Goal: Task Accomplishment & Management: Manage account settings

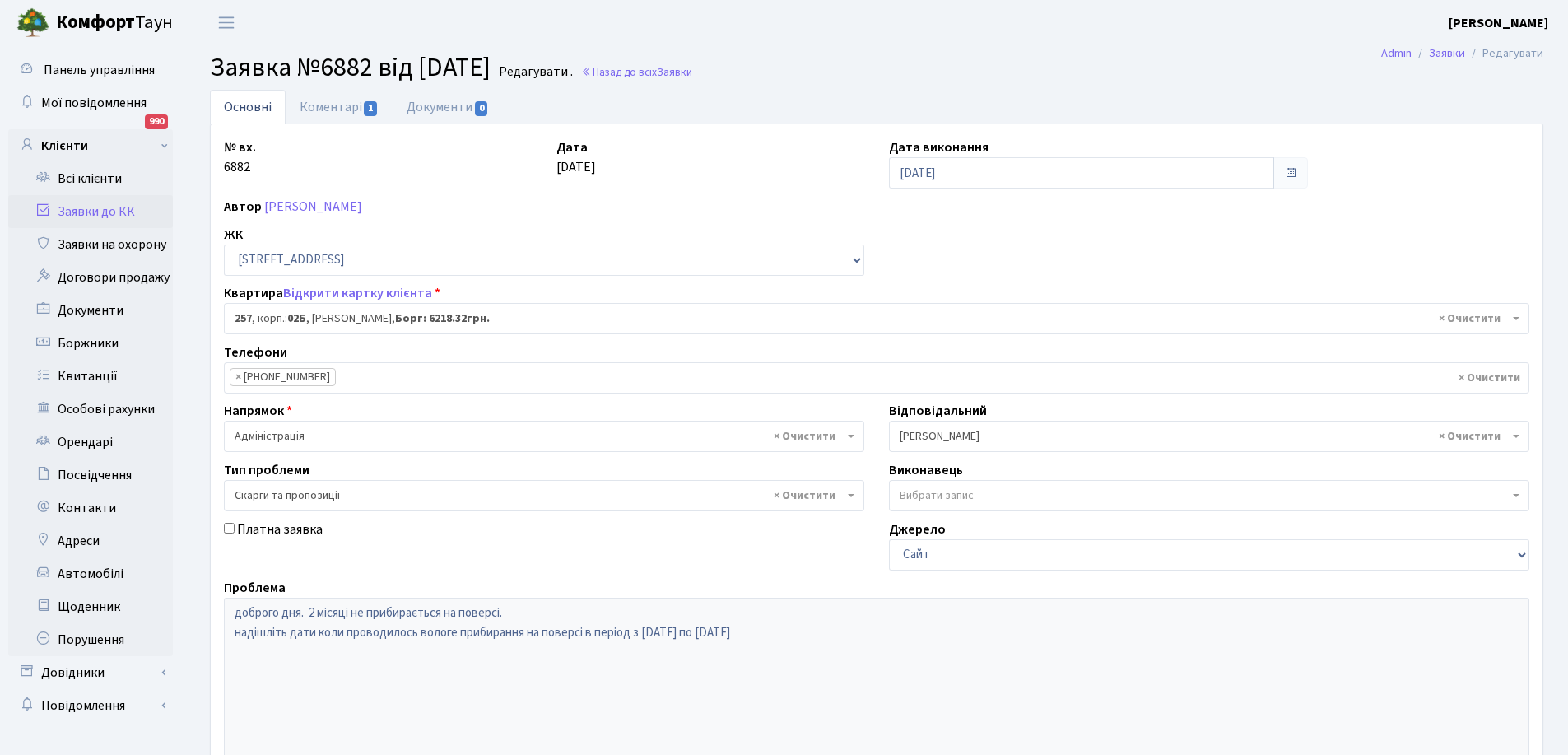
select select "20507"
select select "55"
select select "20507"
select select "55"
click at [89, 205] on link "Заявки до КК" at bounding box center [90, 212] width 165 height 33
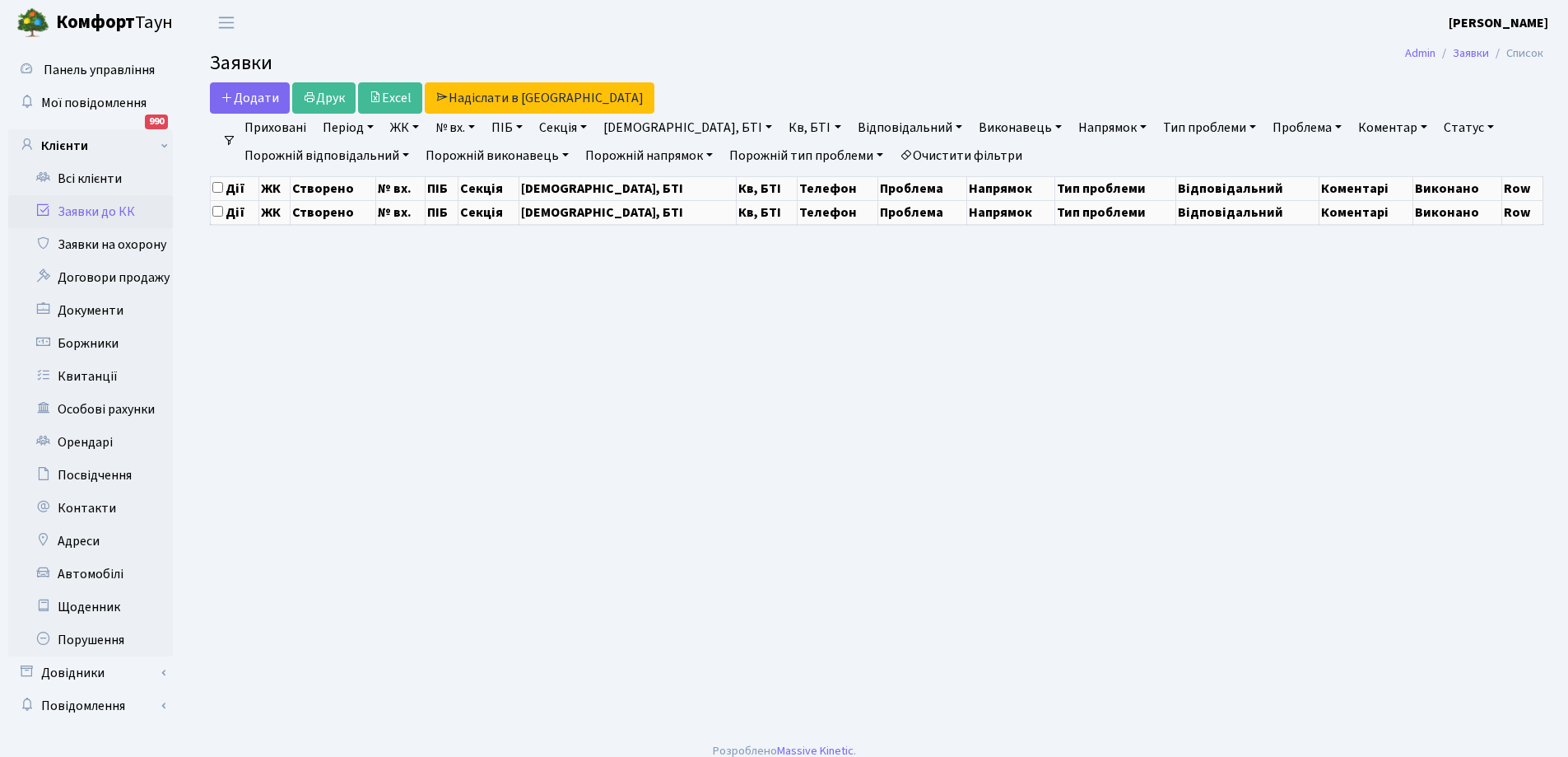
select select "25"
